Goal: Information Seeking & Learning: Understand process/instructions

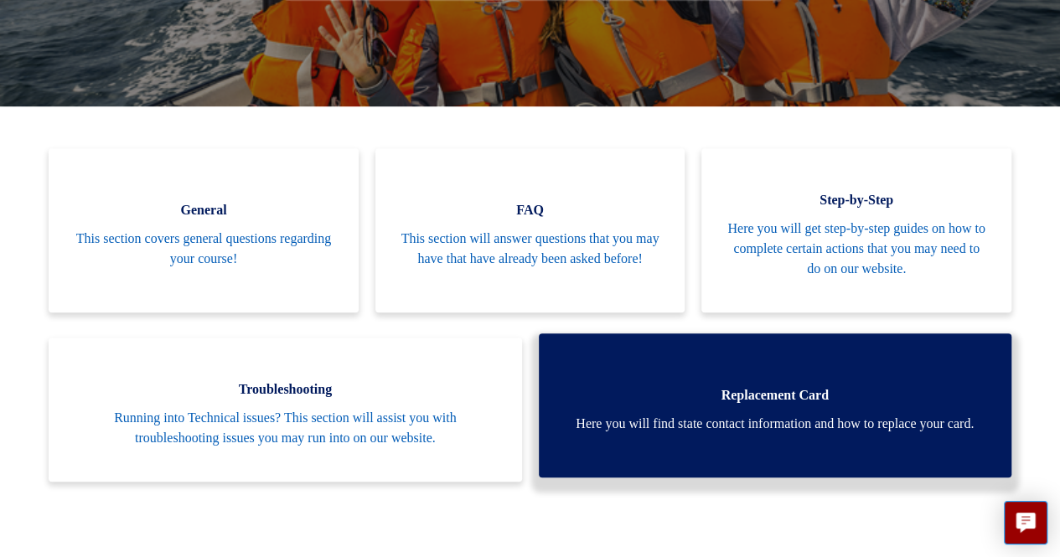
click at [783, 420] on span "Here you will find state contact information and how to replace your card." at bounding box center [775, 424] width 422 height 20
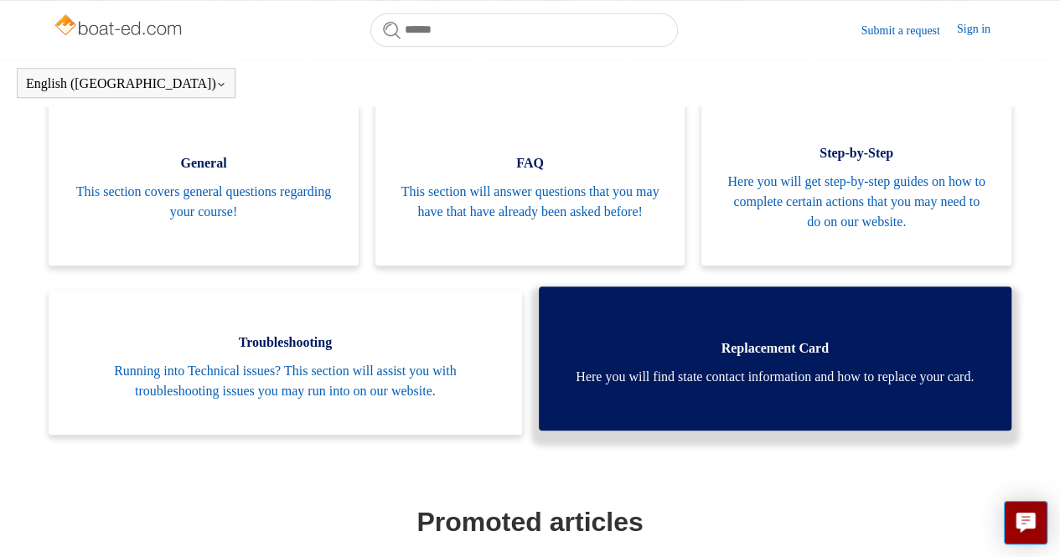
scroll to position [288, 0]
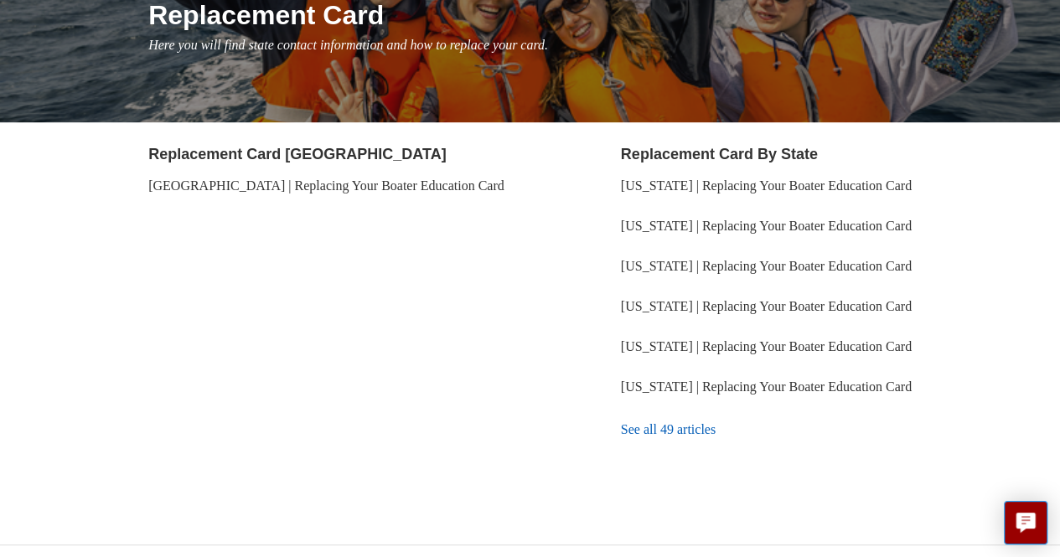
scroll to position [248, 0]
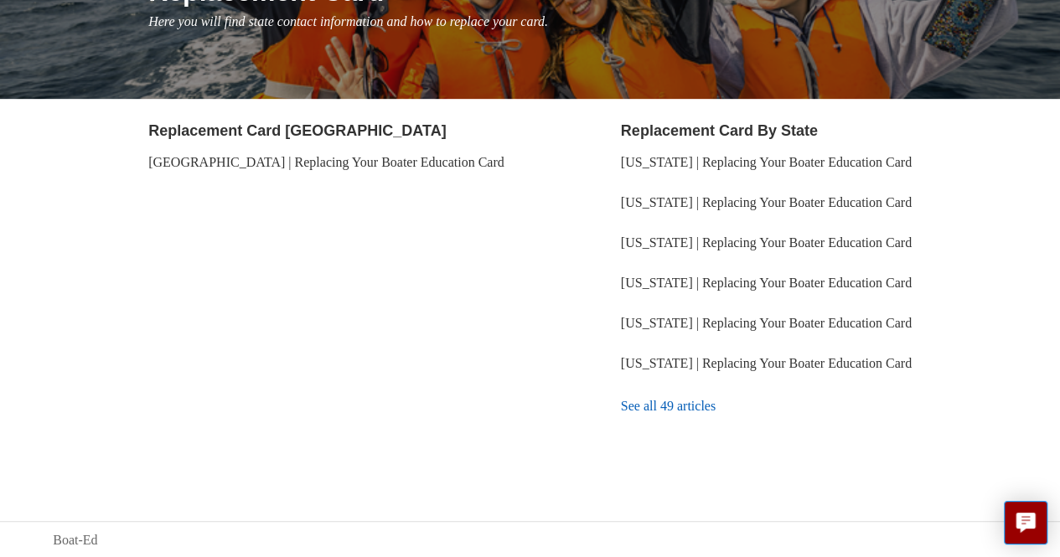
click at [659, 403] on link "See all 49 articles" at bounding box center [814, 406] width 386 height 45
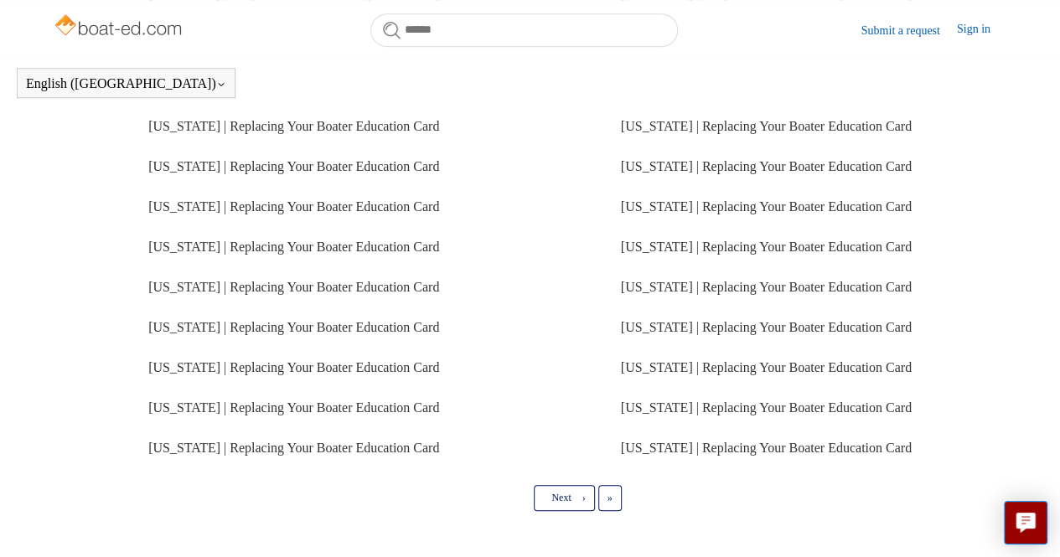
scroll to position [505, 0]
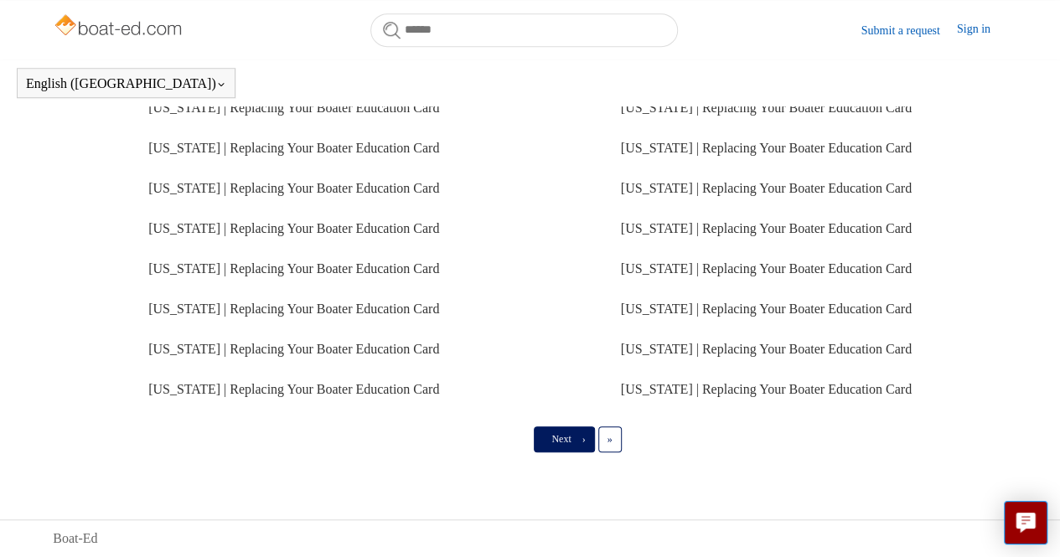
click at [572, 438] on link "Next ›" at bounding box center [564, 439] width 60 height 25
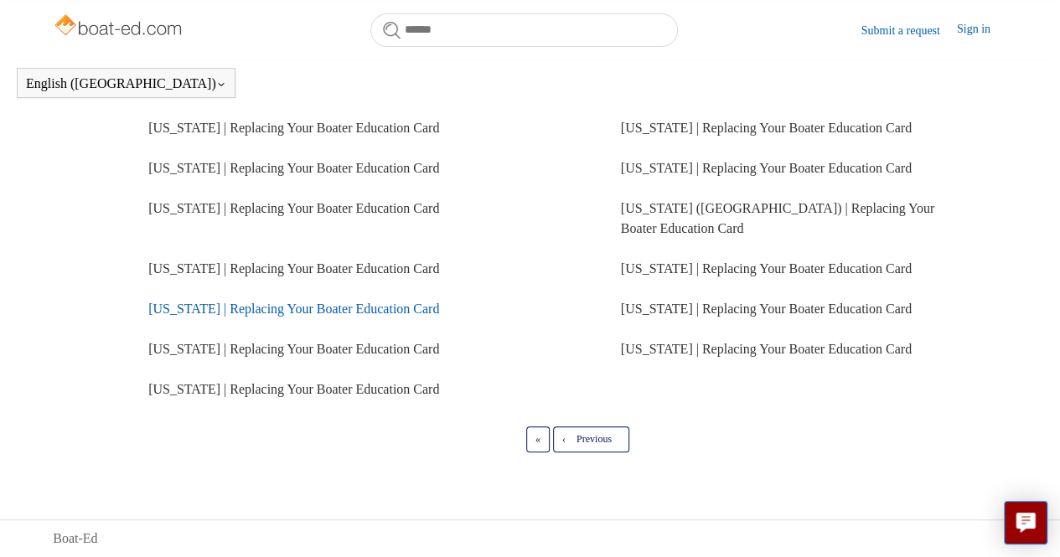
click at [173, 316] on link "California | Replacing Your Boater Education Card" at bounding box center [293, 309] width 291 height 14
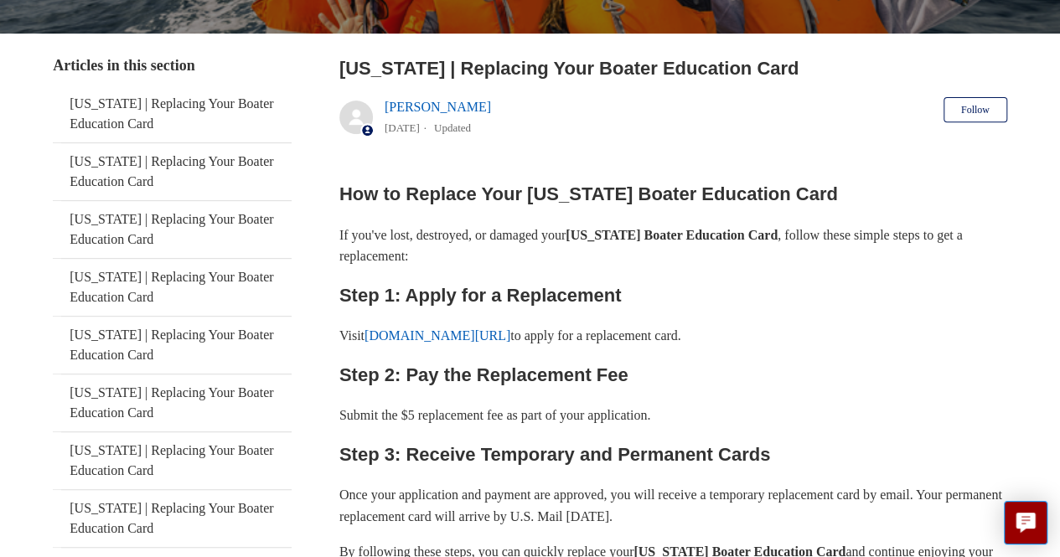
scroll to position [335, 0]
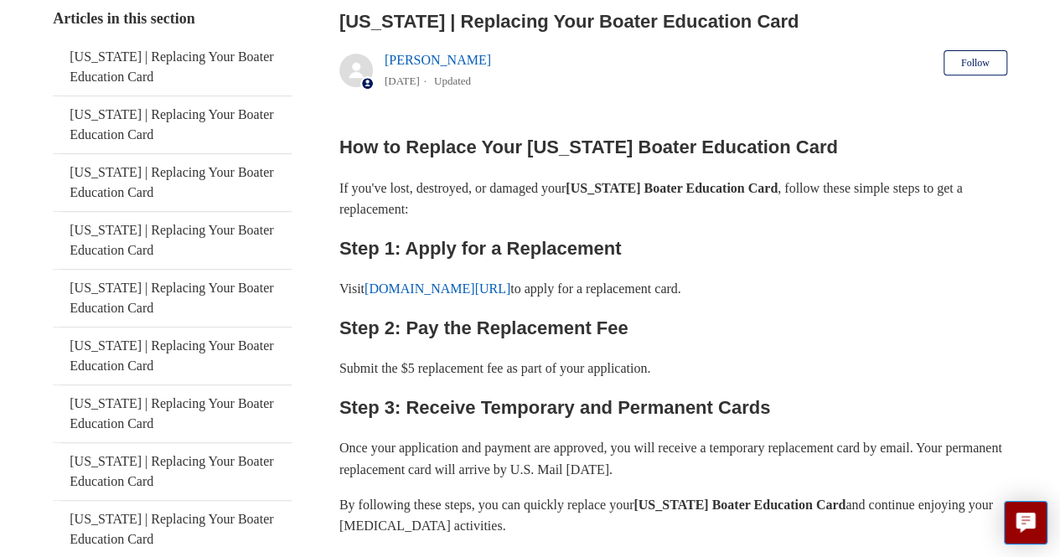
click at [446, 282] on link "[DOMAIN_NAME][URL]" at bounding box center [438, 289] width 146 height 14
